Goal: Task Accomplishment & Management: Complete application form

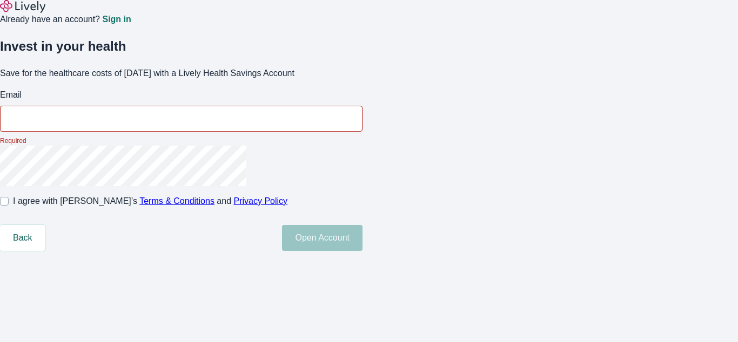
click at [362, 130] on input "Email" at bounding box center [181, 119] width 362 height 22
click at [369, 16] on div "Already have an account? Sign in" at bounding box center [369, 13] width 738 height 26
click at [369, 15] on div "Already have an account? Sign in" at bounding box center [369, 13] width 738 height 26
click at [40, 13] on img at bounding box center [22, 6] width 45 height 13
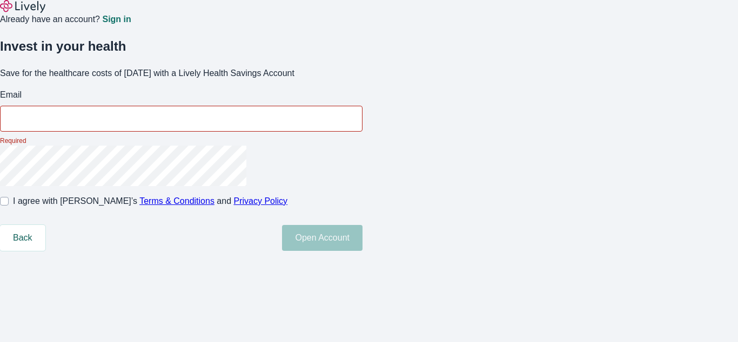
click at [362, 146] on p "Required" at bounding box center [181, 141] width 362 height 10
click at [362, 130] on input "Email" at bounding box center [181, 119] width 362 height 22
click at [369, 16] on div "Already have an account? Sign in" at bounding box center [369, 13] width 738 height 26
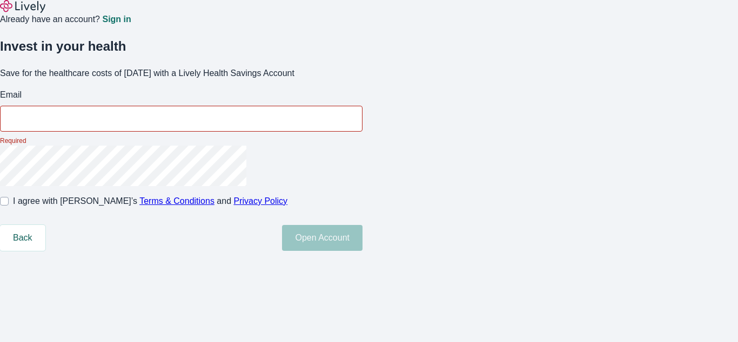
click at [369, 15] on div "Already have an account? Sign in" at bounding box center [369, 13] width 738 height 26
click at [40, 13] on img at bounding box center [22, 6] width 45 height 13
click at [362, 146] on p "Required" at bounding box center [181, 141] width 362 height 10
click at [362, 130] on input "Email" at bounding box center [181, 119] width 362 height 22
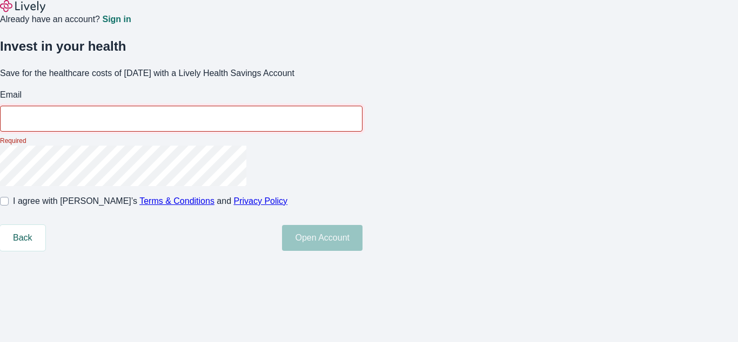
click at [362, 130] on input "Email" at bounding box center [181, 119] width 362 height 22
click at [369, 16] on div "Already have an account? Sign in" at bounding box center [369, 13] width 738 height 26
